Goal: Find specific page/section: Find specific page/section

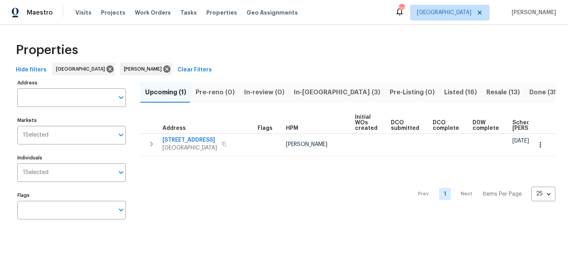
click at [299, 88] on span "In-reno (3)" at bounding box center [337, 92] width 86 height 11
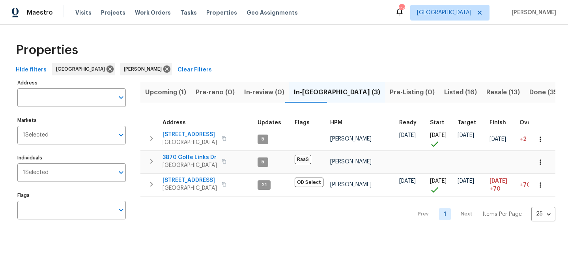
click at [145, 93] on span "Upcoming (1)" at bounding box center [165, 92] width 41 height 11
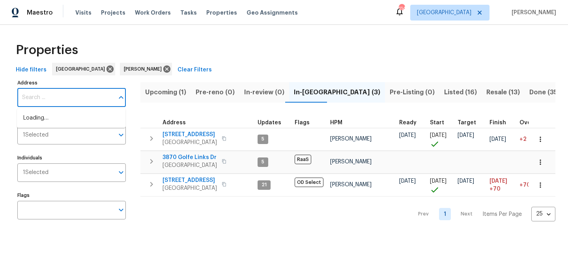
click at [54, 100] on input "Address" at bounding box center [65, 97] width 97 height 19
type input "2656"
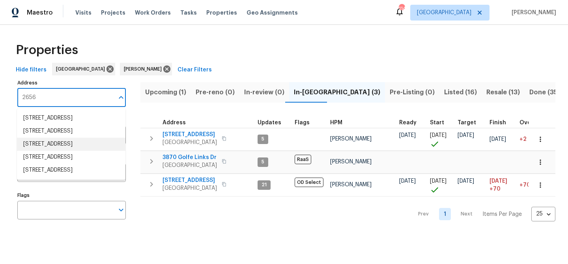
click at [63, 151] on li "2656 Eldorado Pl Snellville GA 30078" at bounding box center [71, 144] width 108 height 13
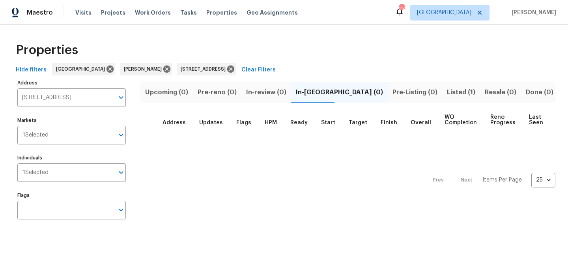
click at [447, 89] on span "Listed (1)" at bounding box center [461, 92] width 28 height 11
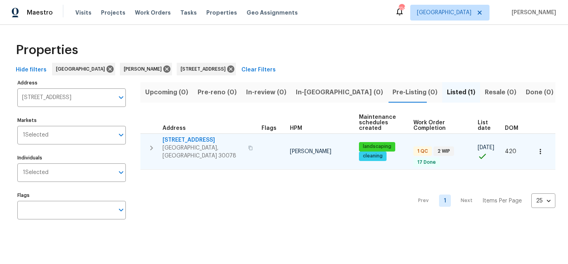
click at [248, 146] on icon "button" at bounding box center [250, 148] width 5 height 5
